Goal: Use online tool/utility

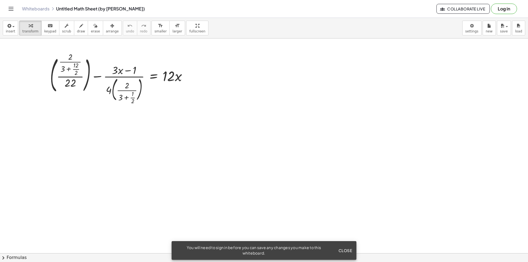
click at [344, 249] on span "Close" at bounding box center [345, 250] width 14 height 5
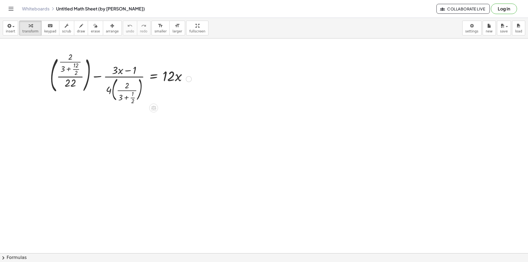
click at [186, 80] on div at bounding box center [189, 79] width 6 height 6
click at [157, 110] on div at bounding box center [153, 108] width 9 height 9
click at [157, 110] on div "×" at bounding box center [153, 108] width 9 height 9
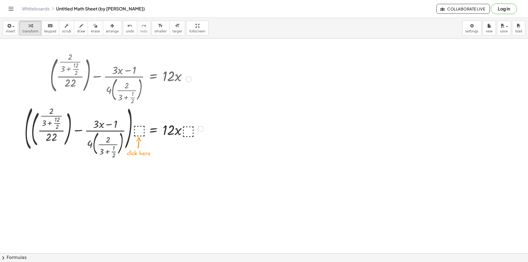
click at [139, 129] on div at bounding box center [114, 128] width 184 height 51
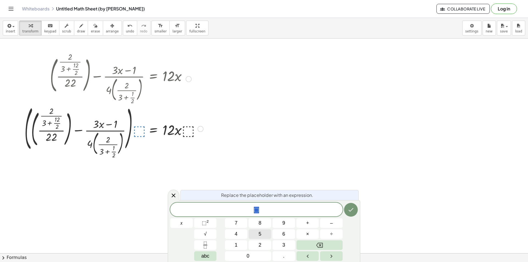
click at [266, 233] on button "5" at bounding box center [259, 234] width 23 height 10
click at [347, 210] on button "Done" at bounding box center [351, 210] width 14 height 14
